Goal: Transaction & Acquisition: Purchase product/service

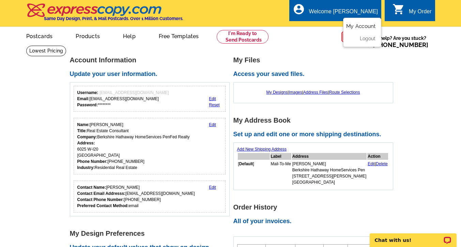
click at [355, 27] on link "My Account" at bounding box center [360, 26] width 29 height 6
click at [275, 93] on link "My Designs" at bounding box center [276, 92] width 21 height 5
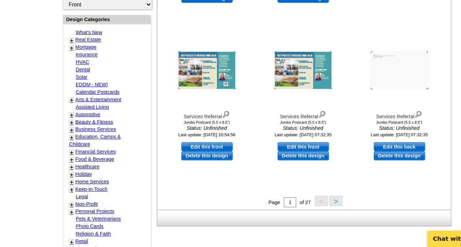
scroll to position [200, 0]
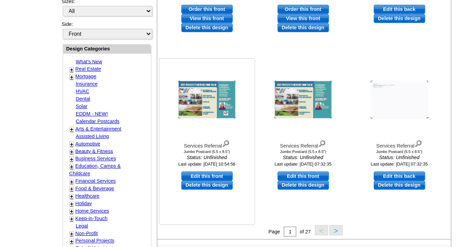
click at [189, 165] on link "Edit this front" at bounding box center [189, 164] width 42 height 7
select select "2"
select select "back"
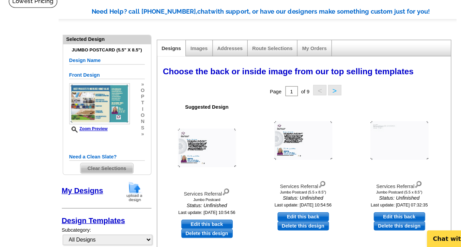
scroll to position [6, 0]
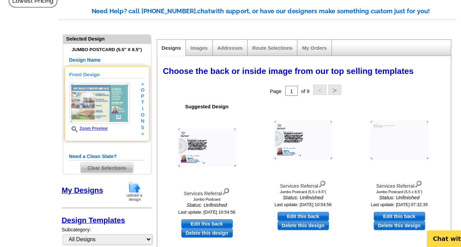
click at [94, 135] on img at bounding box center [101, 129] width 50 height 34
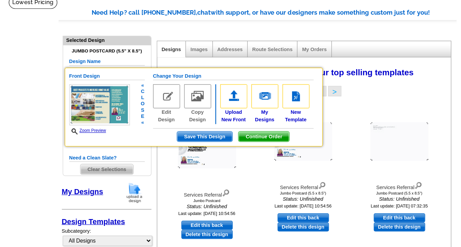
scroll to position [48, 0]
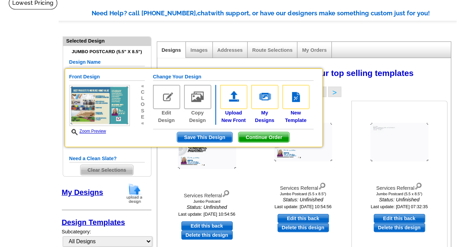
click at [342, 128] on img at bounding box center [347, 117] width 48 height 32
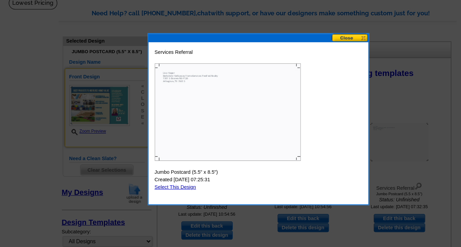
click at [307, 30] on button at bounding box center [306, 31] width 30 height 6
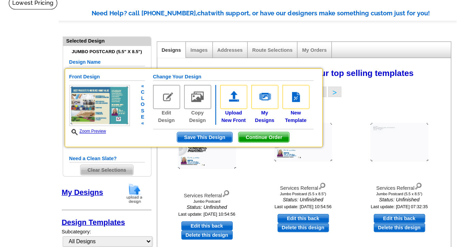
click at [195, 114] on span "Save This Design" at bounding box center [186, 113] width 45 height 8
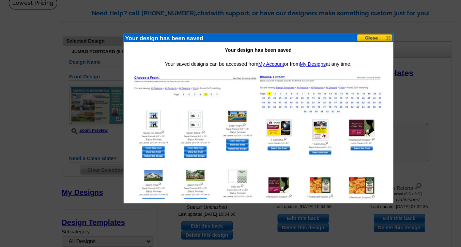
click at [326, 31] on button at bounding box center [327, 31] width 30 height 6
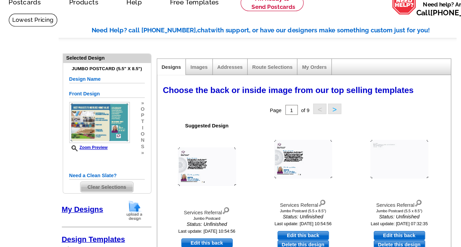
scroll to position [31, 0]
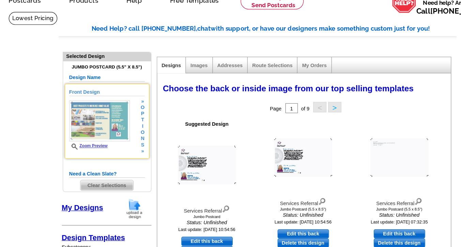
click at [95, 110] on img at bounding box center [101, 105] width 50 height 34
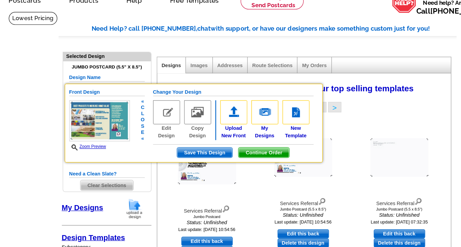
click at [154, 99] on img at bounding box center [156, 98] width 22 height 20
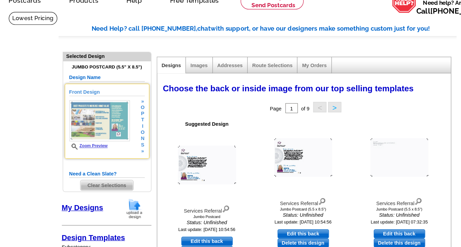
click at [136, 114] on span "o" at bounding box center [136, 113] width 3 height 5
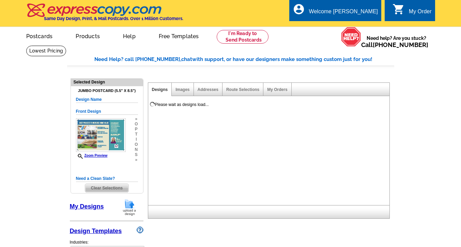
select select "1"
select select "2"
select select "back"
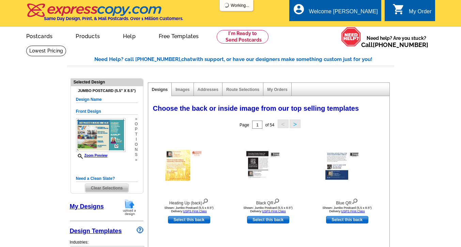
select select "785"
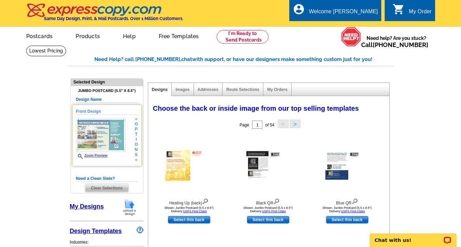
click at [136, 145] on span "o" at bounding box center [136, 144] width 3 height 5
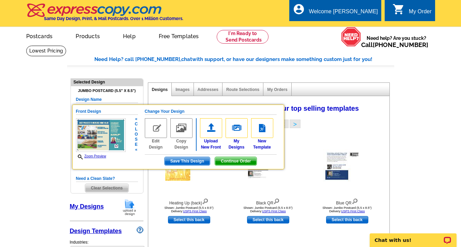
click at [160, 89] on link "Designs" at bounding box center [160, 89] width 16 height 5
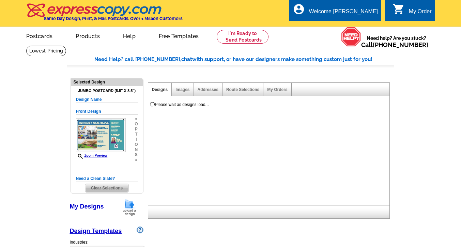
select select "1"
select select "2"
select select "back"
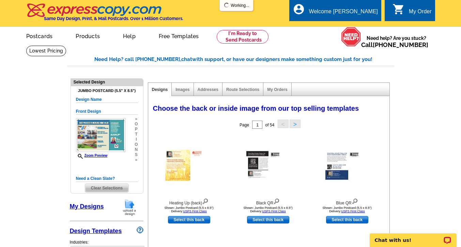
select select "785"
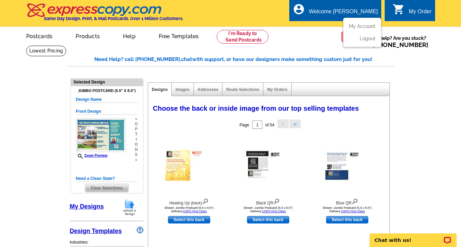
click at [345, 10] on div "Welcome [PERSON_NAME]" at bounding box center [343, 14] width 69 height 10
click at [350, 25] on link "My Account" at bounding box center [360, 26] width 29 height 6
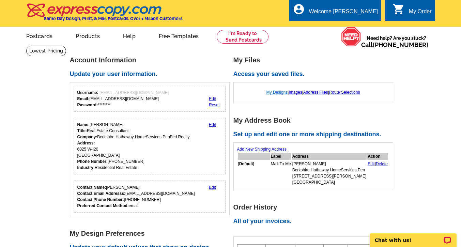
click at [272, 92] on link "My Designs" at bounding box center [276, 92] width 21 height 5
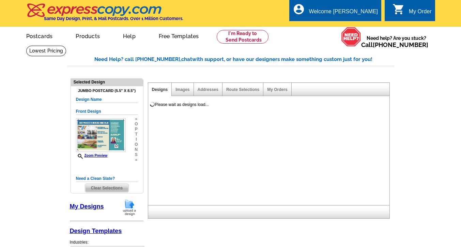
select select "1"
select select "2"
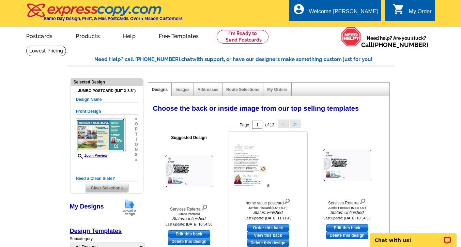
click at [274, 227] on link "Order this back" at bounding box center [268, 227] width 42 height 7
select select "front"
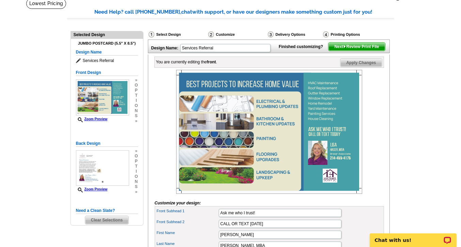
scroll to position [48, 0]
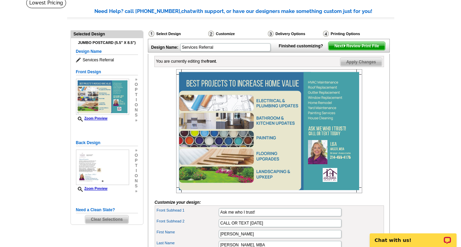
click at [352, 50] on span "Next Review Print File" at bounding box center [356, 46] width 56 height 8
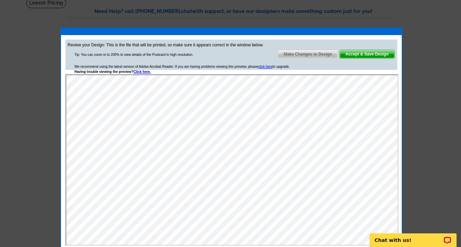
scroll to position [0, 0]
drag, startPoint x: 401, startPoint y: 96, endPoint x: 402, endPoint y: 145, distance: 49.4
click at [402, 145] on div "Review your Design: This is the file that will be printed, so make sure it appe…" at bounding box center [231, 139] width 342 height 223
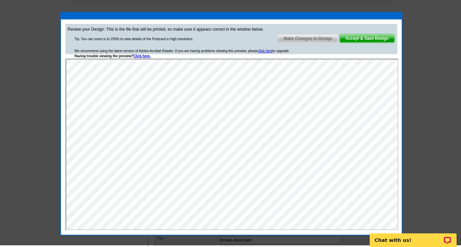
scroll to position [61, 0]
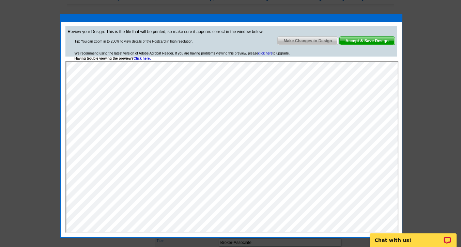
click at [51, 102] on div at bounding box center [230, 93] width 461 height 309
click at [424, 154] on div at bounding box center [230, 93] width 461 height 309
click at [389, 18] on div at bounding box center [231, 18] width 341 height 7
click at [362, 40] on span "Accept & Save Design" at bounding box center [366, 41] width 55 height 8
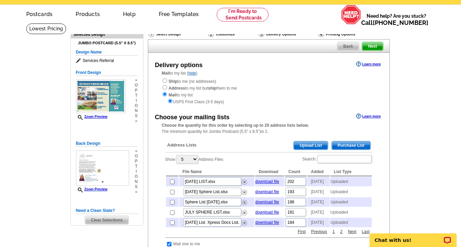
scroll to position [20, 0]
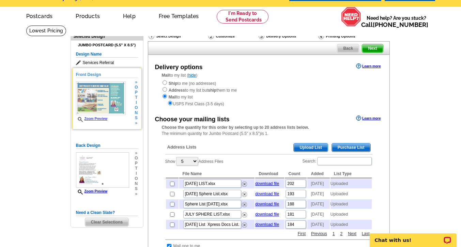
click at [97, 119] on link "Zoom Preview" at bounding box center [92, 119] width 32 height 4
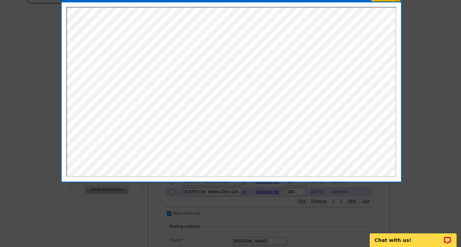
scroll to position [0, 0]
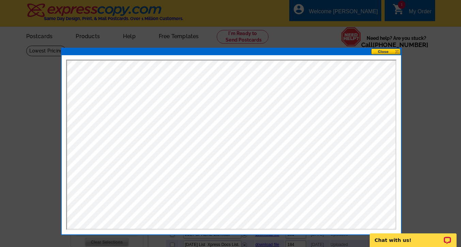
click at [387, 51] on button at bounding box center [386, 51] width 30 height 6
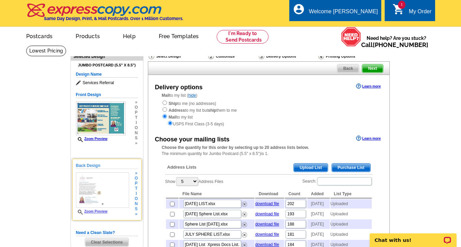
click at [97, 213] on link "Zoom Preview" at bounding box center [92, 211] width 32 height 4
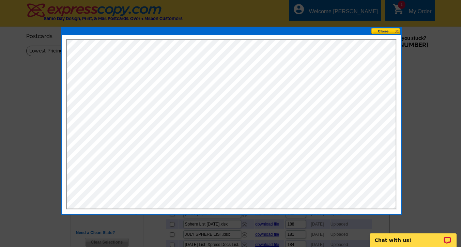
click at [382, 30] on button at bounding box center [386, 31] width 30 height 6
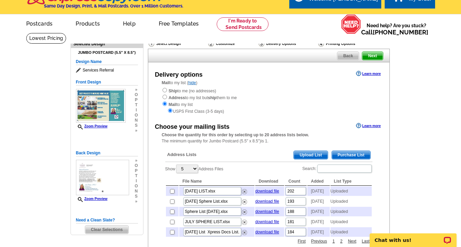
scroll to position [11, 0]
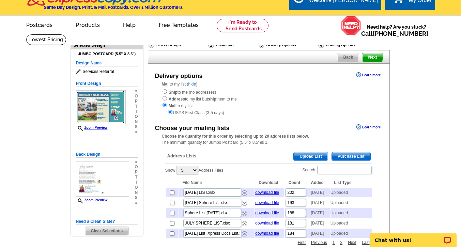
click at [305, 158] on span "Upload List" at bounding box center [311, 156] width 34 height 8
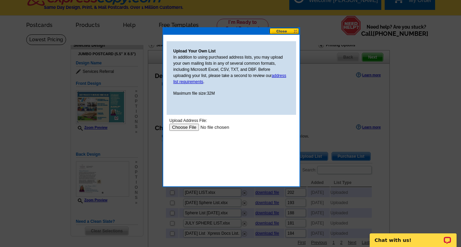
scroll to position [0, 0]
click at [181, 127] on input "file" at bounding box center [212, 127] width 86 height 7
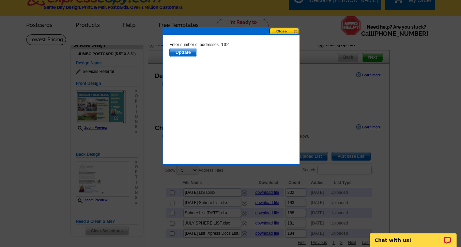
click at [188, 52] on span "Update" at bounding box center [182, 52] width 27 height 8
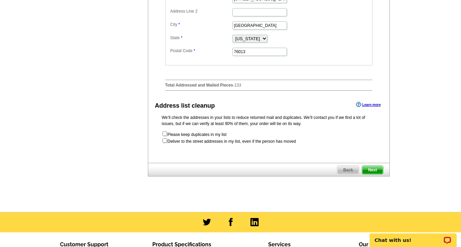
scroll to position [321, 0]
click at [377, 174] on span "Next" at bounding box center [372, 170] width 20 height 8
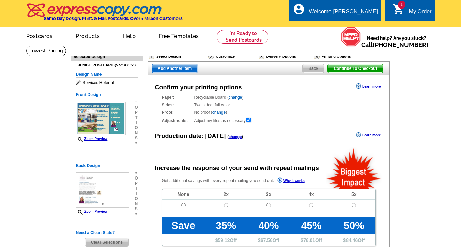
radio input "false"
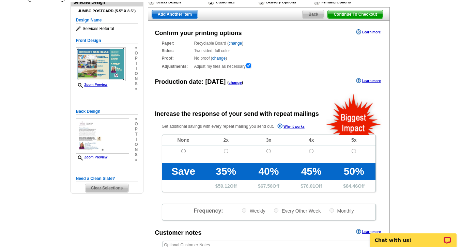
scroll to position [57, 0]
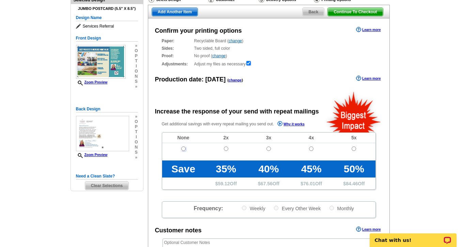
click at [183, 147] on input "radio" at bounding box center [183, 148] width 4 height 4
radio input "true"
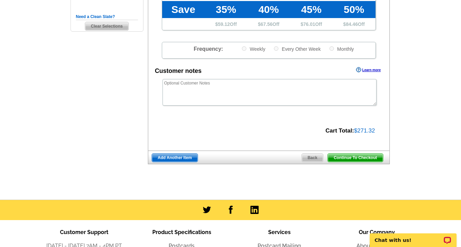
scroll to position [226, 0]
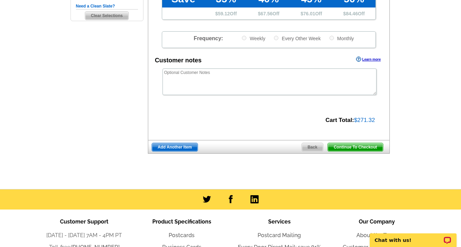
click at [342, 145] on span "Continue To Checkout" at bounding box center [355, 147] width 55 height 8
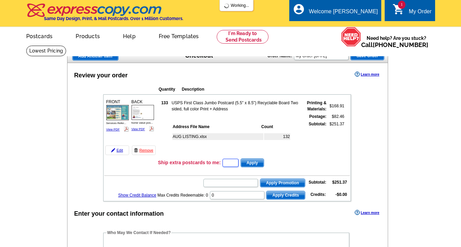
click at [229, 162] on input "text" at bounding box center [230, 163] width 16 height 8
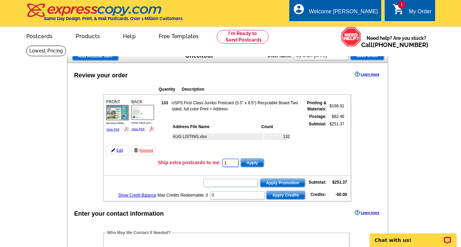
type input "1"
click at [92, 180] on div "Quantity Description FRONT 133 $168.91" at bounding box center [227, 141] width 274 height 119
click at [214, 186] on input "text" at bounding box center [230, 183] width 54 height 8
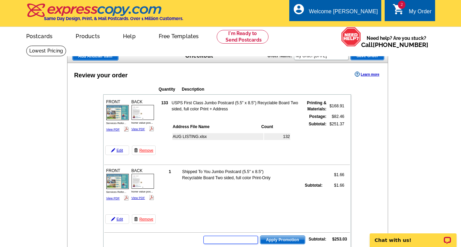
click at [219, 238] on input "text" at bounding box center [230, 240] width 54 height 8
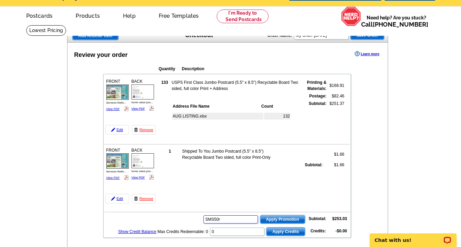
scroll to position [38, 0]
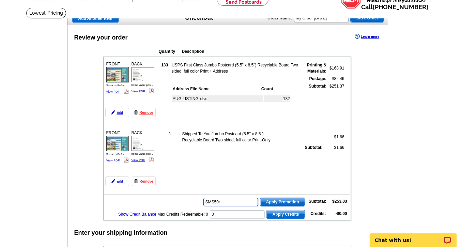
type input "SMS50r"
click at [275, 205] on span "Apply Promotion" at bounding box center [282, 202] width 45 height 8
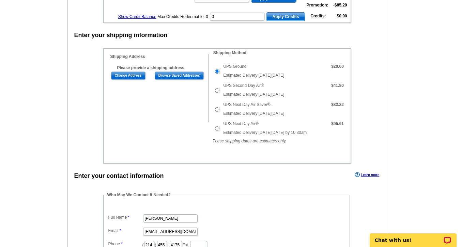
scroll to position [258, 0]
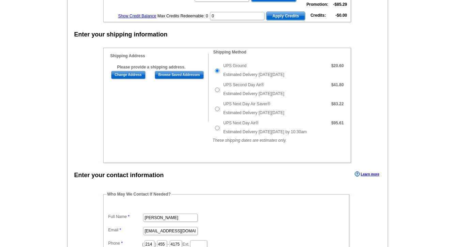
click at [421, 60] on main "Add Another Item Checkout Order Name: My Order 2025-08-14 Save Order Review you…" at bounding box center [230, 192] width 461 height 809
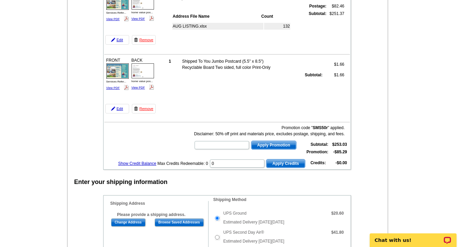
scroll to position [94, 0]
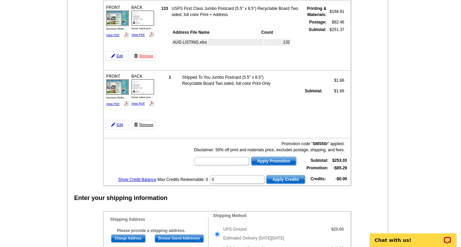
click at [145, 124] on link "Remove" at bounding box center [144, 125] width 24 height 10
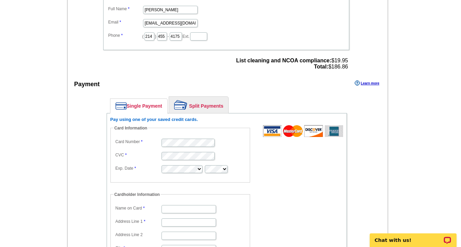
scroll to position [260, 0]
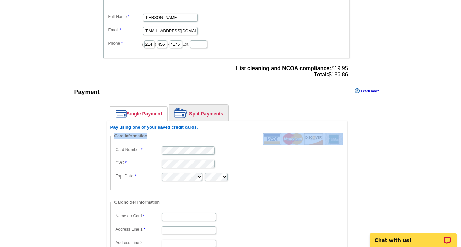
drag, startPoint x: 460, startPoint y: 129, endPoint x: 460, endPoint y: 137, distance: 7.5
click at [460, 137] on main "Add Another Item Checkout Order Name: My Order [DATE] Save Order Review your or…" at bounding box center [230, 91] width 461 height 612
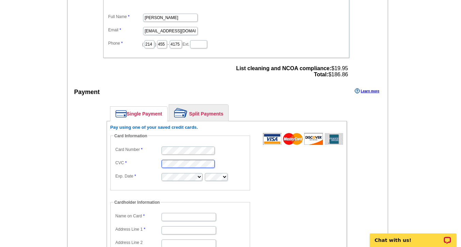
scroll to position [259, 0]
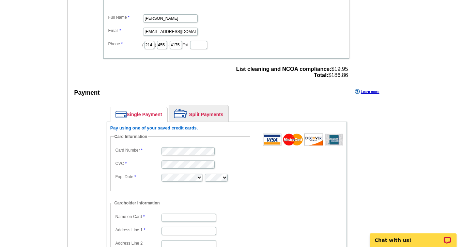
drag, startPoint x: 172, startPoint y: 160, endPoint x: 72, endPoint y: 102, distance: 115.6
click at [72, 102] on div "Enter your contact information Learn more Who May We Contact If Needed? Full Na…" at bounding box center [227, 170] width 320 height 401
click at [103, 175] on div "Single Payment Split Payments Pay using one of your saved credit cards. Card In…" at bounding box center [227, 212] width 274 height 223
click at [203, 178] on dd at bounding box center [180, 177] width 133 height 10
click at [170, 216] on input "Name on Card" at bounding box center [188, 218] width 54 height 8
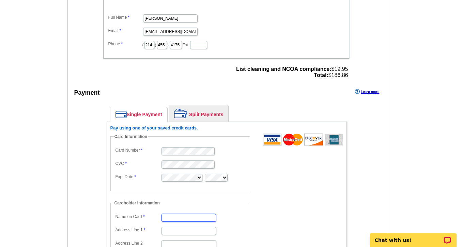
click at [170, 216] on input "Name on Card" at bounding box center [188, 218] width 54 height 8
type input "[PERSON_NAME]"
type input "[STREET_ADDRESS]"
type input "[GEOGRAPHIC_DATA]"
select select "[GEOGRAPHIC_DATA]"
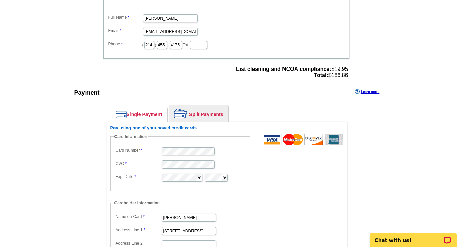
type input "76063"
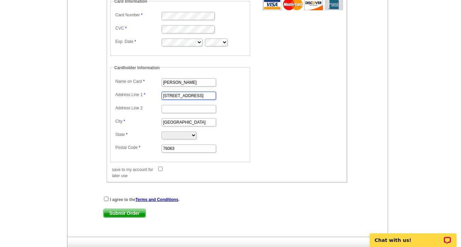
scroll to position [398, 0]
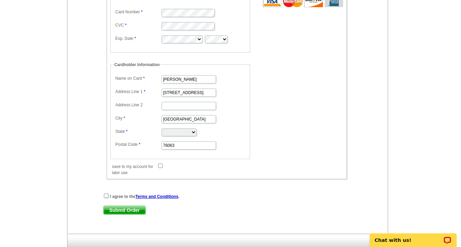
click at [159, 166] on input "save to my account for later use" at bounding box center [160, 165] width 4 height 4
checkbox input "true"
click at [106, 195] on input "checkbox" at bounding box center [106, 195] width 4 height 4
checkbox input "true"
click at [125, 208] on span "Submit Order" at bounding box center [125, 210] width 42 height 8
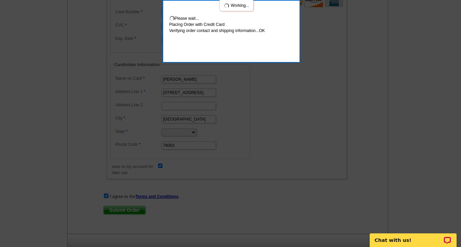
scroll to position [435, 0]
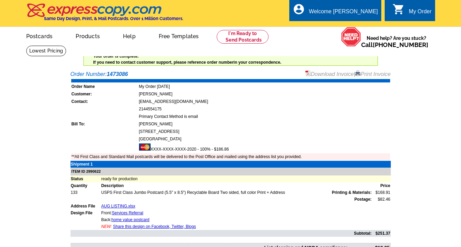
click at [294, 116] on td "Primary Contact Method is email" at bounding box center [264, 116] width 251 height 7
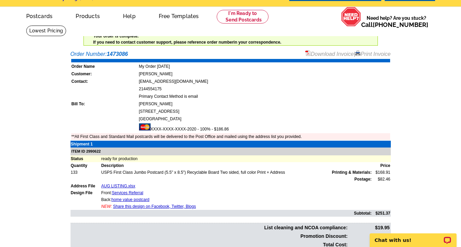
scroll to position [28, 0]
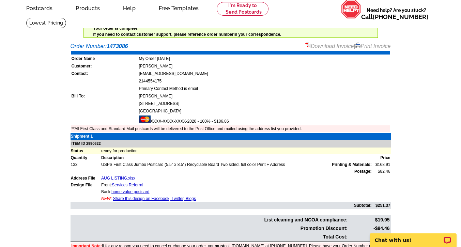
click at [138, 199] on link "Share this design on Facebook, Twitter, Blogs" at bounding box center [154, 198] width 83 height 5
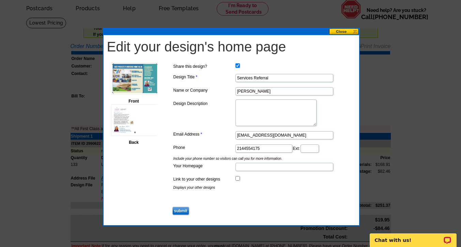
click at [285, 113] on textarea "Design Description" at bounding box center [275, 112] width 81 height 27
type textarea "Enter a description of your service, property, event, etc. here"
click at [212, 121] on dd "Enter a description of your service, property, event, etc. here" at bounding box center [262, 113] width 181 height 28
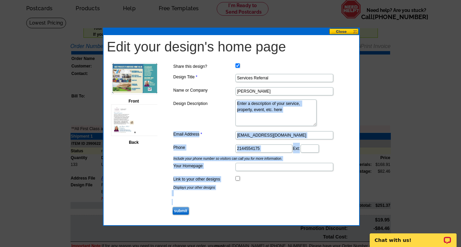
drag, startPoint x: 212, startPoint y: 121, endPoint x: 185, endPoint y: 203, distance: 86.1
click at [185, 203] on div "Share this design? Design Title Services Referral Name or Company [PERSON_NAME]…" at bounding box center [262, 139] width 181 height 154
click at [182, 210] on input "submit" at bounding box center [180, 211] width 17 height 8
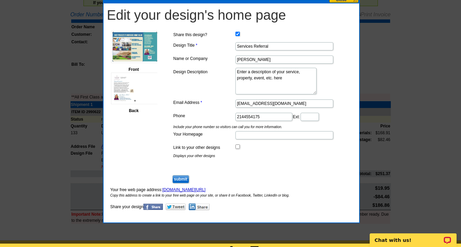
scroll to position [61, 0]
